Goal: Task Accomplishment & Management: Manage account settings

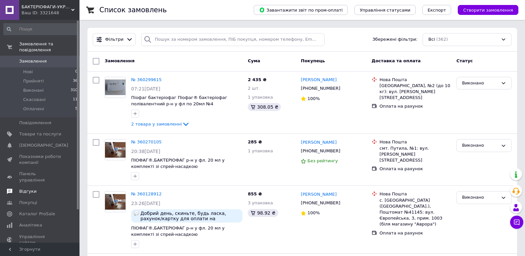
click at [19, 189] on span "Відгуки" at bounding box center [27, 192] width 17 height 6
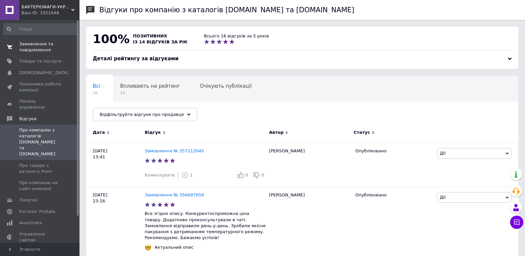
click at [43, 47] on span "Замовлення та повідомлення" at bounding box center [40, 47] width 42 height 12
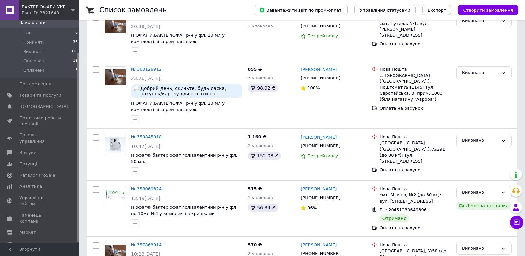
scroll to position [133, 0]
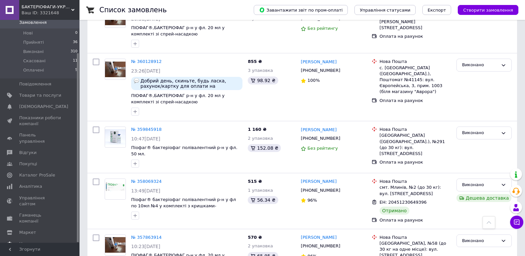
click at [35, 241] on span "Налаштування" at bounding box center [36, 244] width 34 height 6
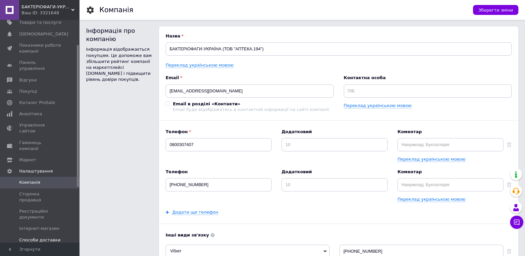
click at [34, 237] on span "Способи доставки" at bounding box center [39, 240] width 41 height 6
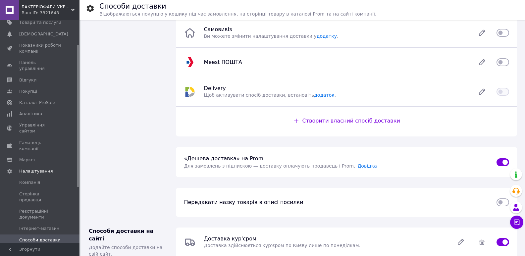
scroll to position [99, 0]
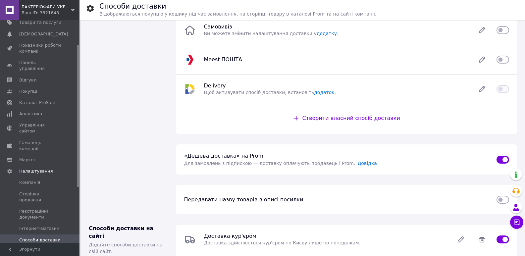
click at [500, 161] on input "checkbox" at bounding box center [503, 159] width 13 height 7
checkbox input "false"
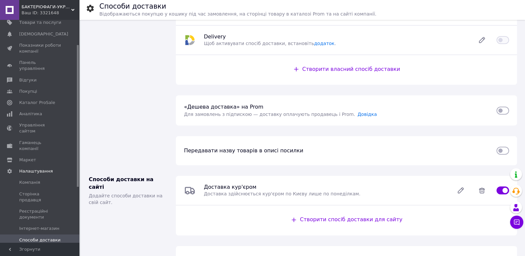
scroll to position [166, 0]
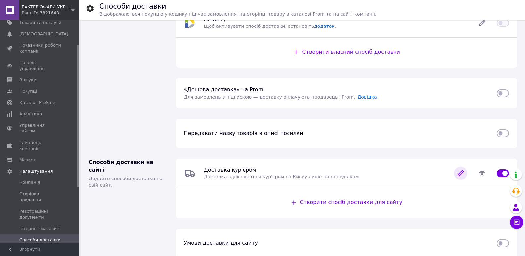
click at [459, 176] on icon at bounding box center [460, 173] width 5 height 5
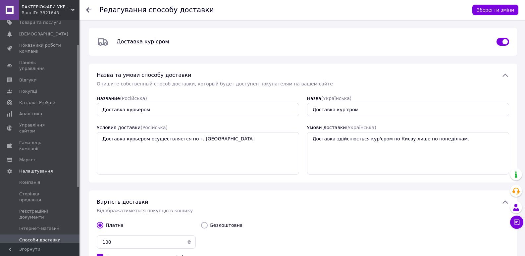
click at [88, 9] on icon at bounding box center [88, 9] width 5 height 5
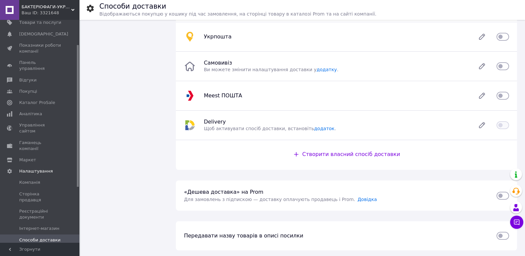
scroll to position [166, 0]
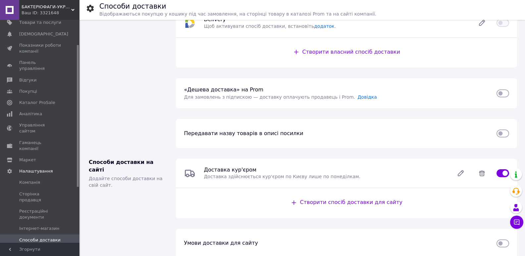
click at [500, 172] on input "checkbox" at bounding box center [503, 173] width 13 height 7
checkbox input "false"
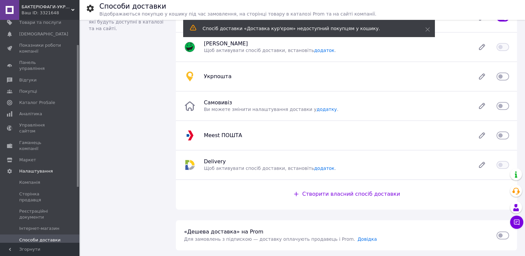
scroll to position [0, 0]
